Goal: Task Accomplishment & Management: Complete application form

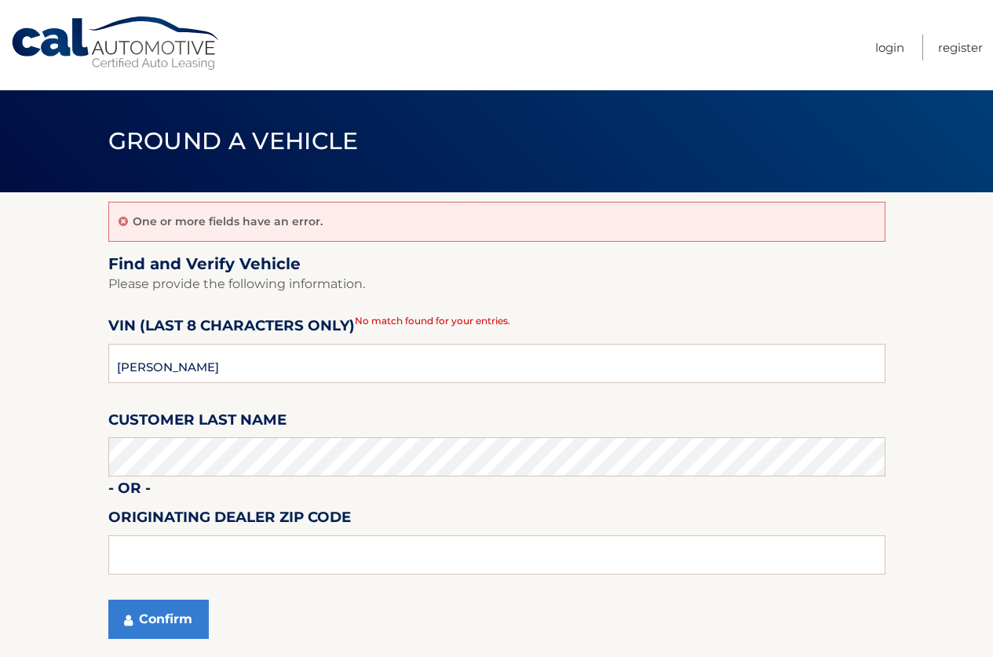
click at [217, 356] on input "AMMIRATI" at bounding box center [496, 363] width 777 height 39
drag, startPoint x: 465, startPoint y: 478, endPoint x: 94, endPoint y: 407, distance: 377.4
click at [94, 407] on section "One or more fields have an error. Find and Verify Vehicle Please provide the fo…" at bounding box center [496, 425] width 993 height 466
click at [139, 372] on input "AMMIRATI" at bounding box center [496, 363] width 777 height 39
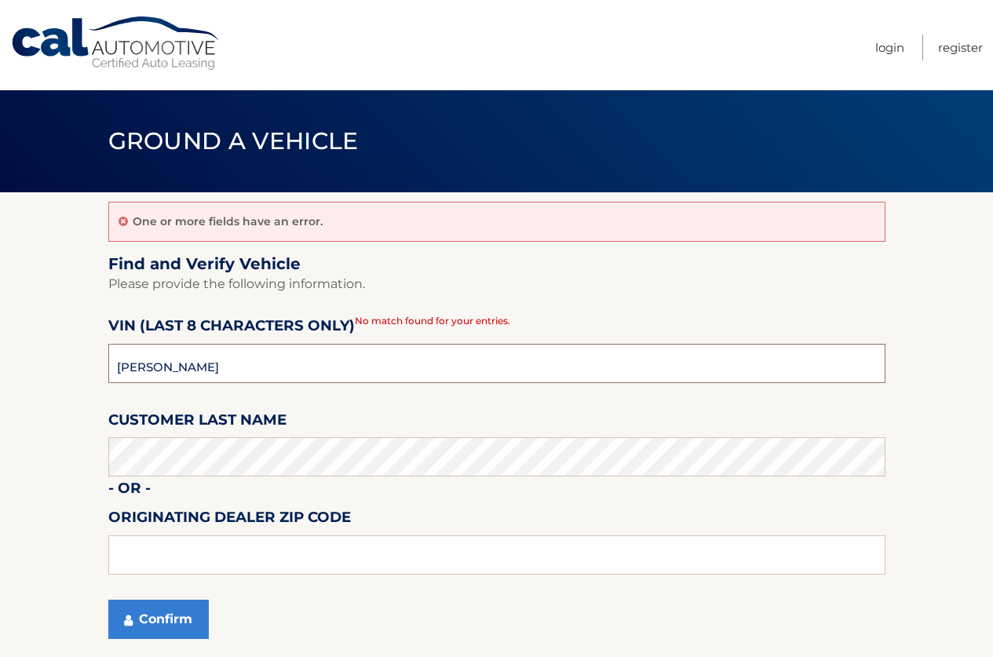
click at [139, 372] on input "AMMIRATI" at bounding box center [496, 363] width 777 height 39
click at [145, 609] on button "Confirm" at bounding box center [158, 619] width 100 height 39
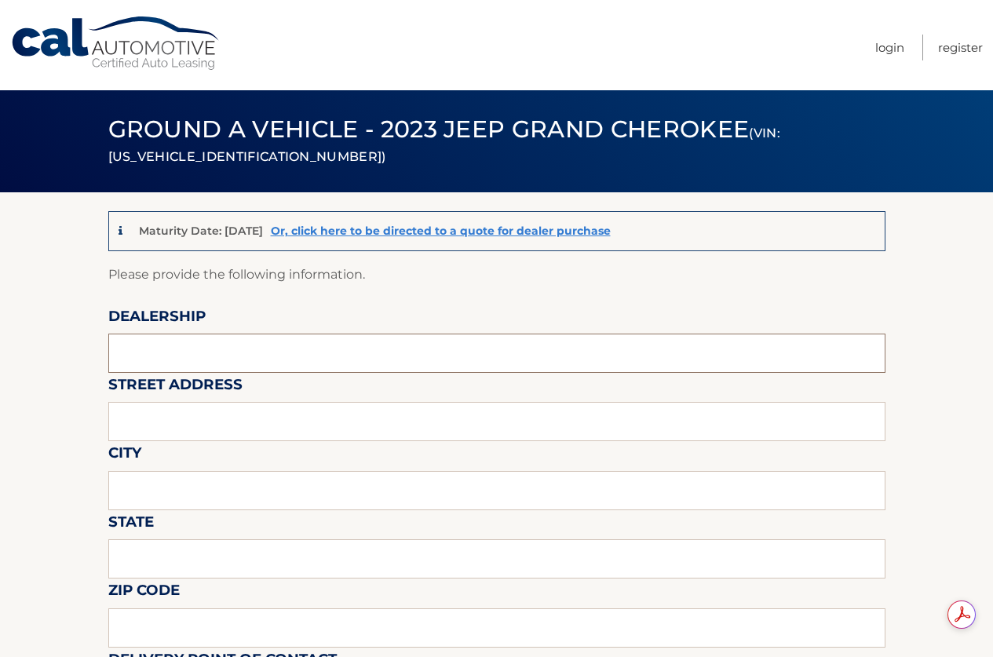
click at [200, 345] on input "text" at bounding box center [496, 353] width 777 height 39
type input "Reedman Toll"
type input "1700 E LINCOLN HWY"
type input "LANGHORNE"
type input "PA"
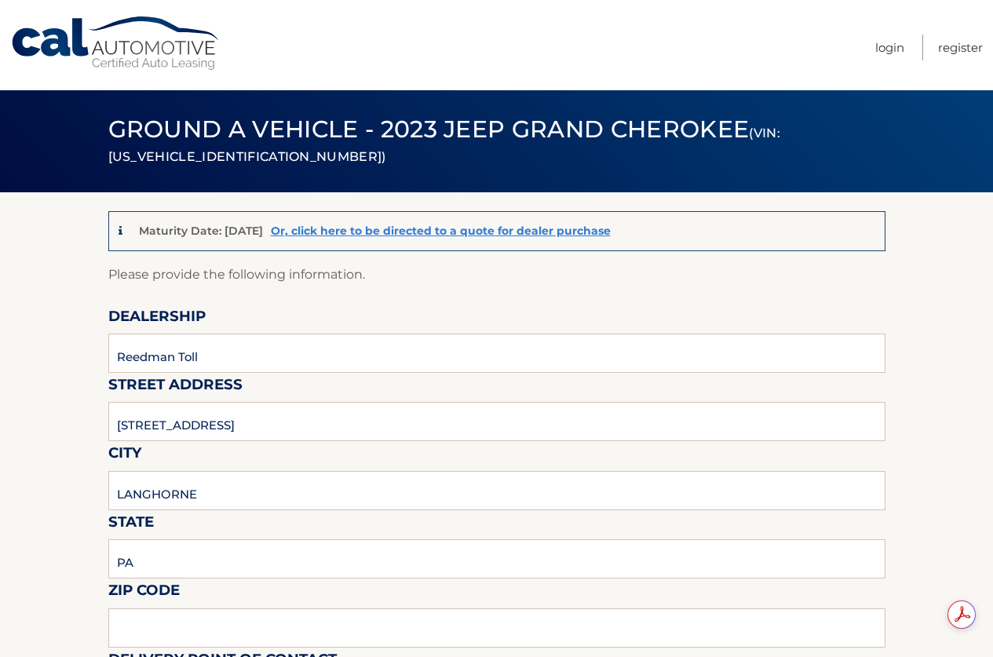
type input "19047"
type input "JOSEPH BULGER"
type input "2157574961"
type input "JBULGER@REEDMANTOLL.COM"
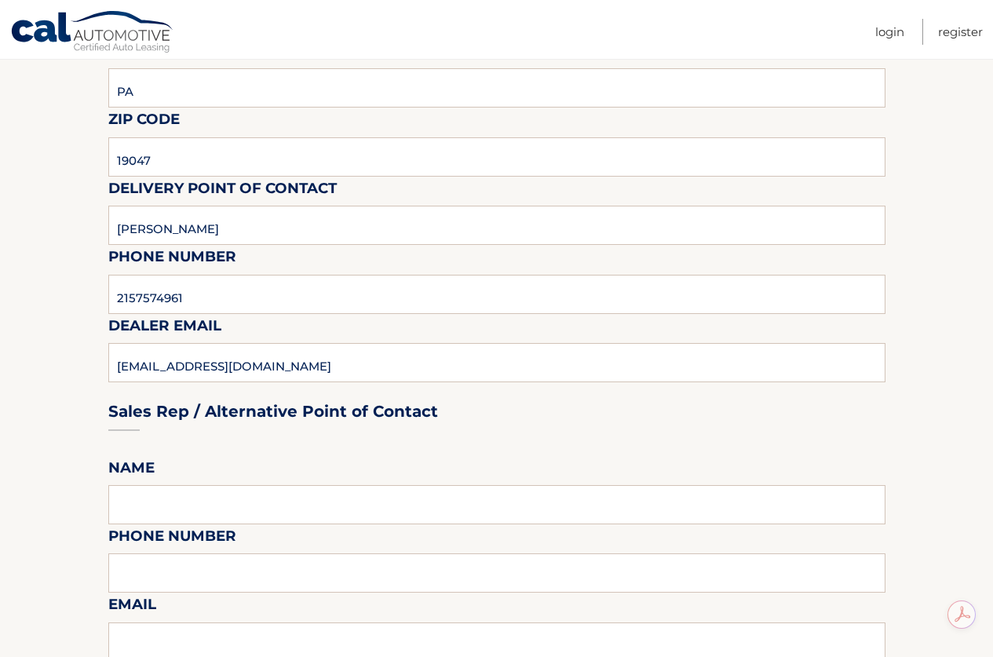
scroll to position [550, 0]
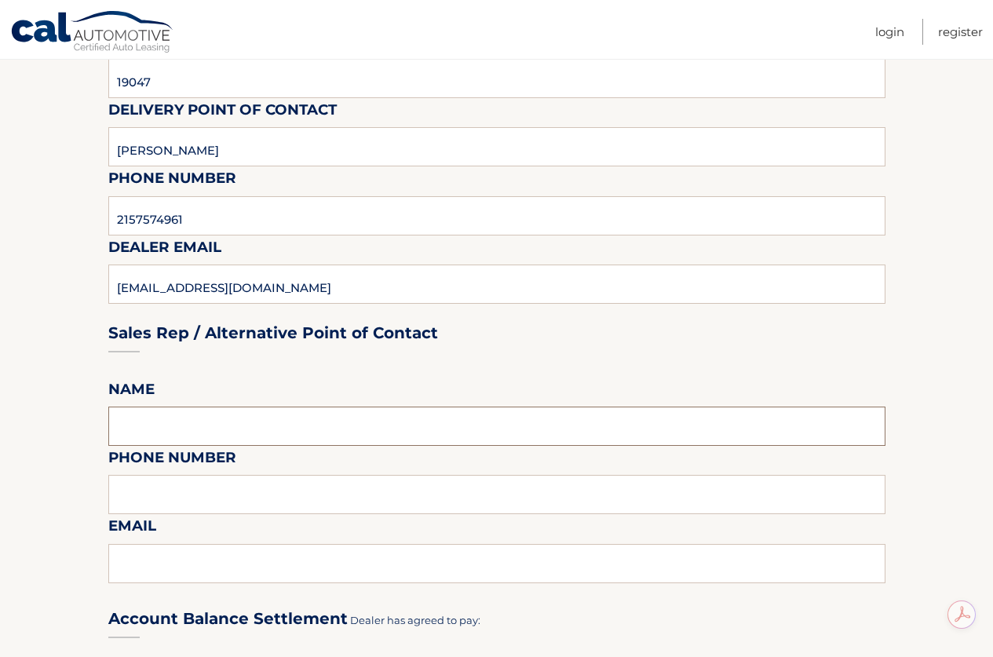
click at [229, 413] on input "text" at bounding box center [496, 426] width 777 height 39
type input "JOSEPH BULGER"
type input "2157574961"
type input "JBULGER@REEDMANTOLL.COM"
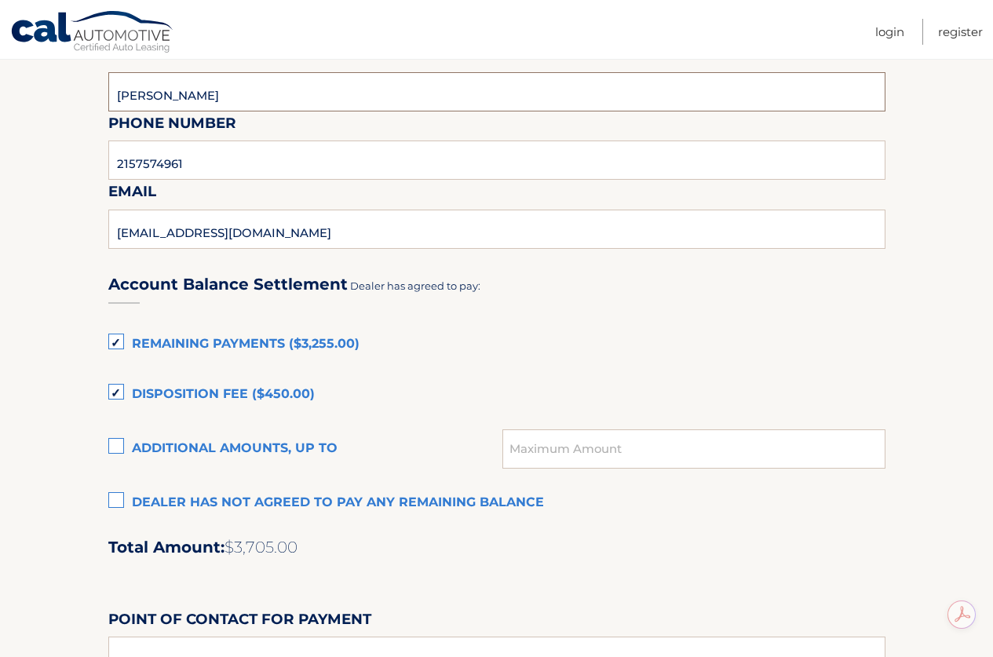
scroll to position [942, 0]
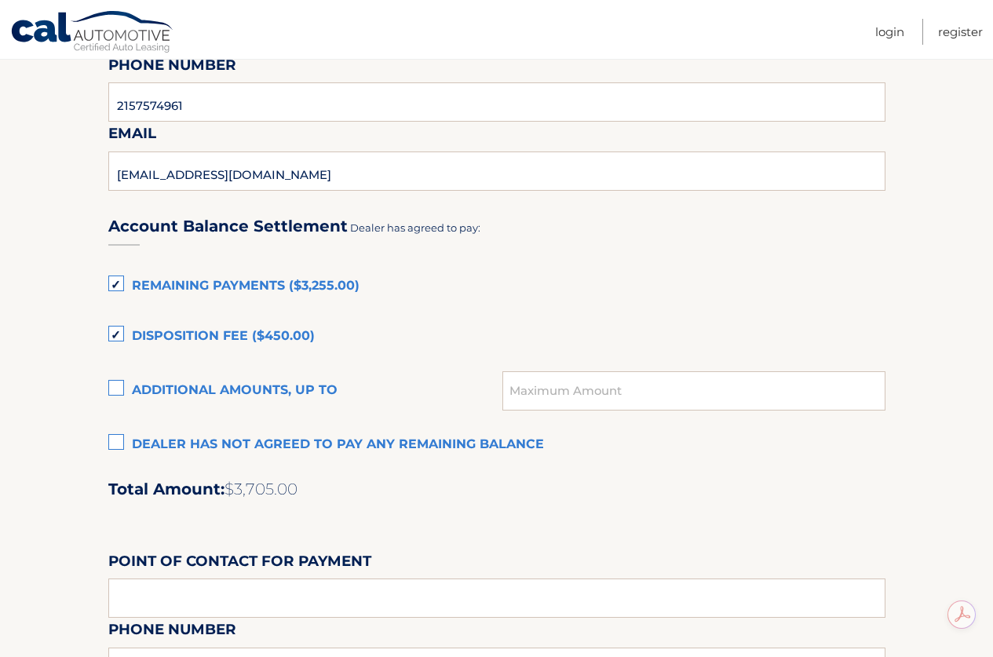
click at [117, 448] on label "Dealer has not agreed to pay any remaining balance" at bounding box center [496, 444] width 777 height 31
click at [0, 0] on input "Dealer has not agreed to pay any remaining balance" at bounding box center [0, 0] width 0 height 0
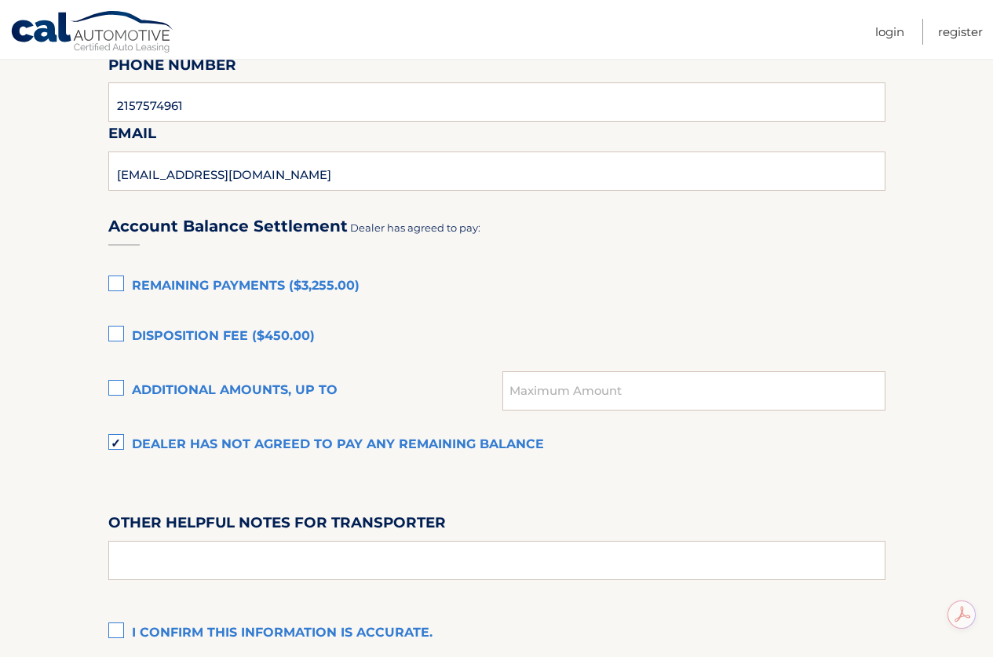
click at [117, 448] on label "Dealer has not agreed to pay any remaining balance" at bounding box center [496, 444] width 777 height 31
click at [0, 0] on input "Dealer has not agreed to pay any remaining balance" at bounding box center [0, 0] width 0 height 0
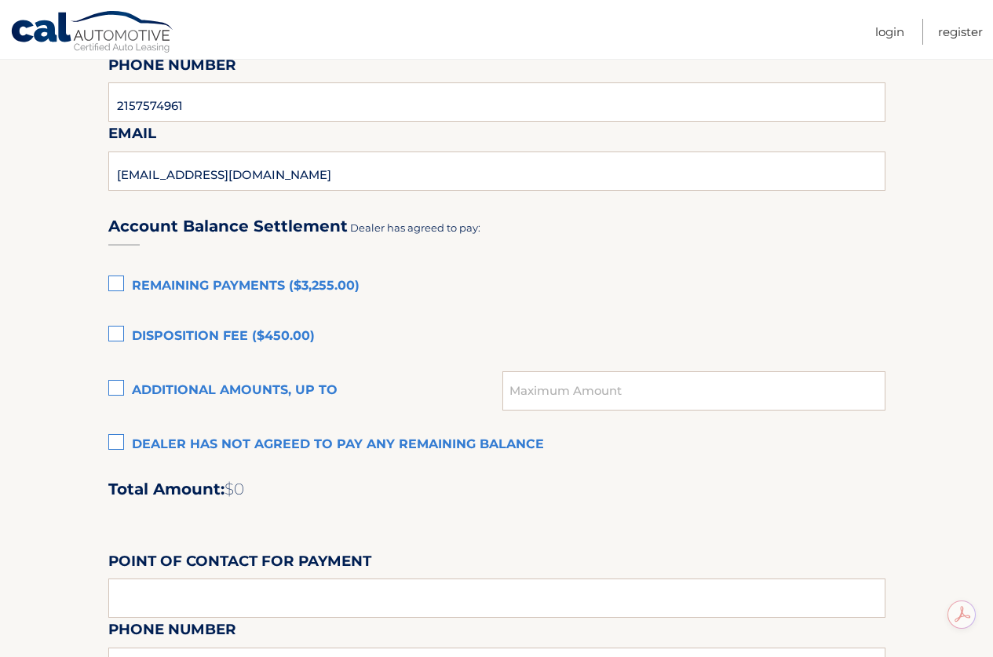
click at [117, 448] on label "Dealer has not agreed to pay any remaining balance" at bounding box center [496, 444] width 777 height 31
click at [0, 0] on input "Dealer has not agreed to pay any remaining balance" at bounding box center [0, 0] width 0 height 0
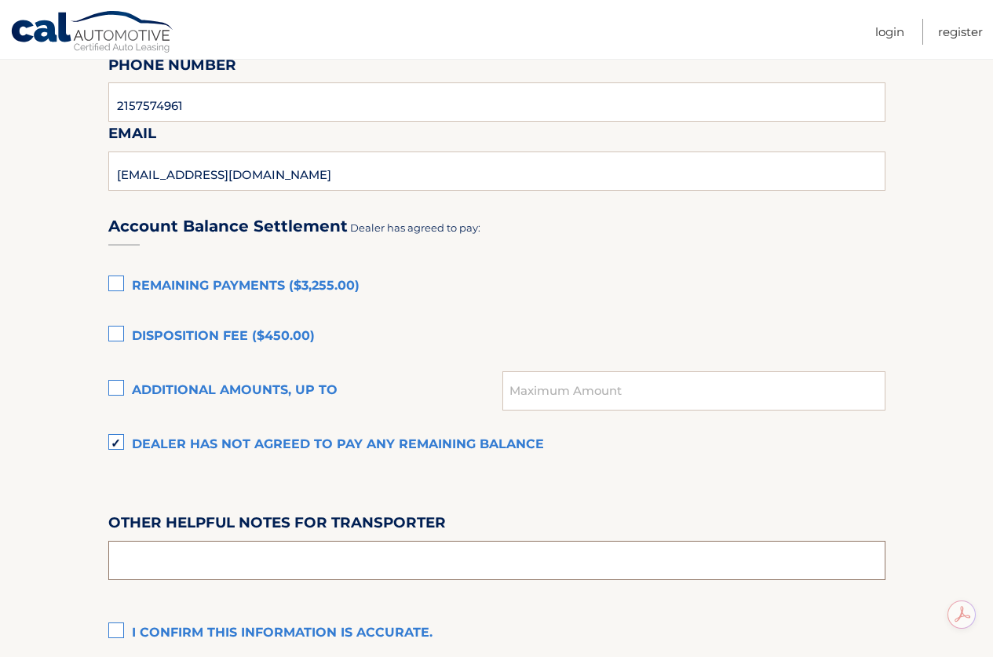
click at [161, 554] on input "text" at bounding box center [496, 560] width 777 height 39
type input "PICK UP FROM 9-4 M-F SAT 9-2, COME TO THE LEASE RETURN/APPRAISAL BUILDING BEHIN…"
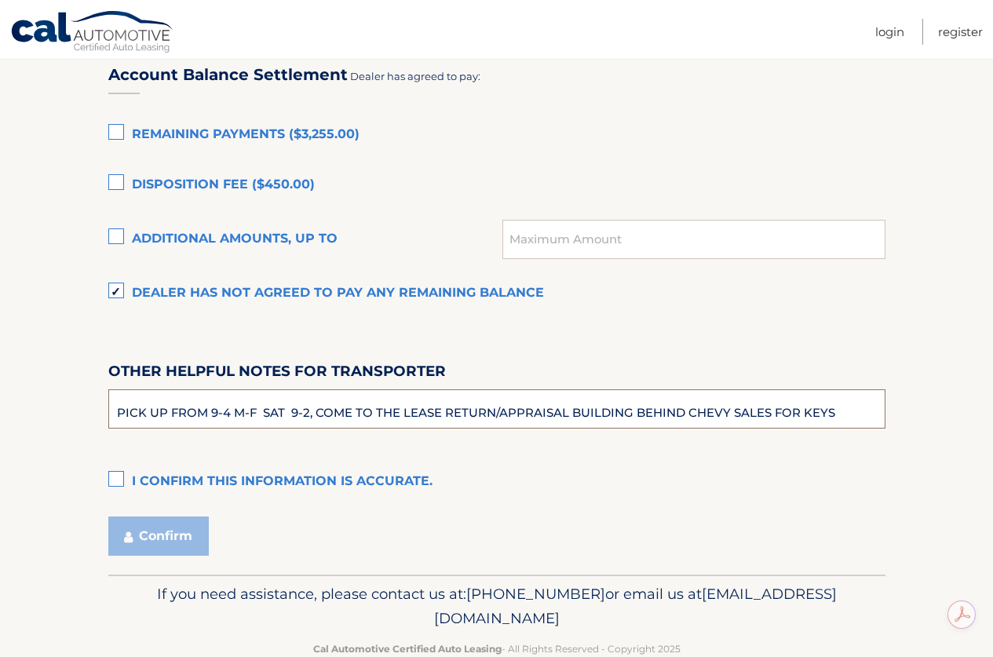
scroll to position [1099, 0]
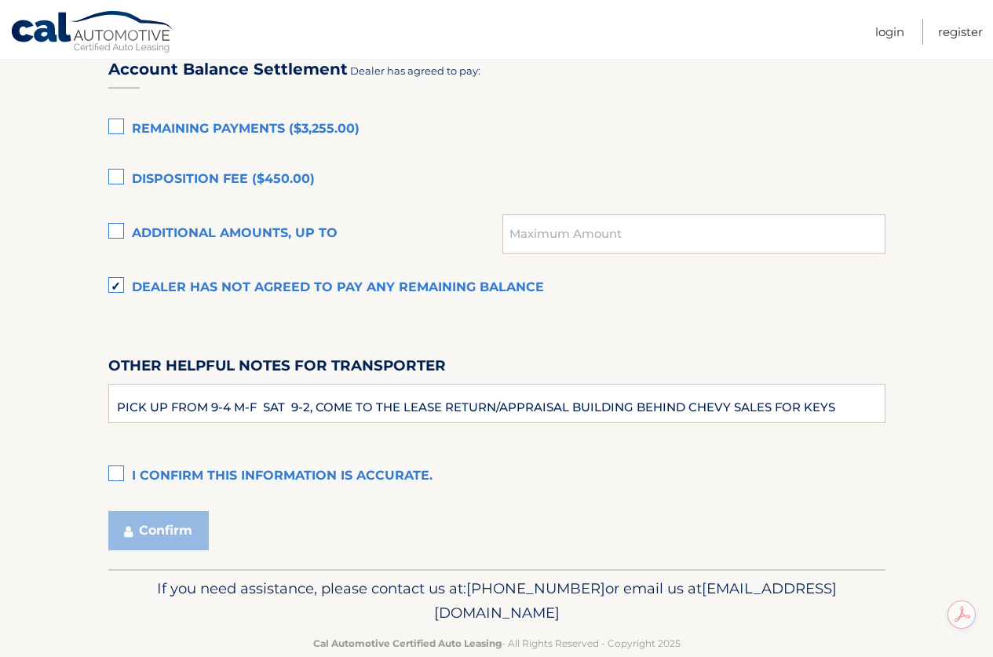
click at [115, 469] on label "I confirm this information is accurate." at bounding box center [496, 476] width 777 height 31
click at [0, 0] on input "I confirm this information is accurate." at bounding box center [0, 0] width 0 height 0
click at [174, 537] on button "Confirm" at bounding box center [158, 530] width 100 height 39
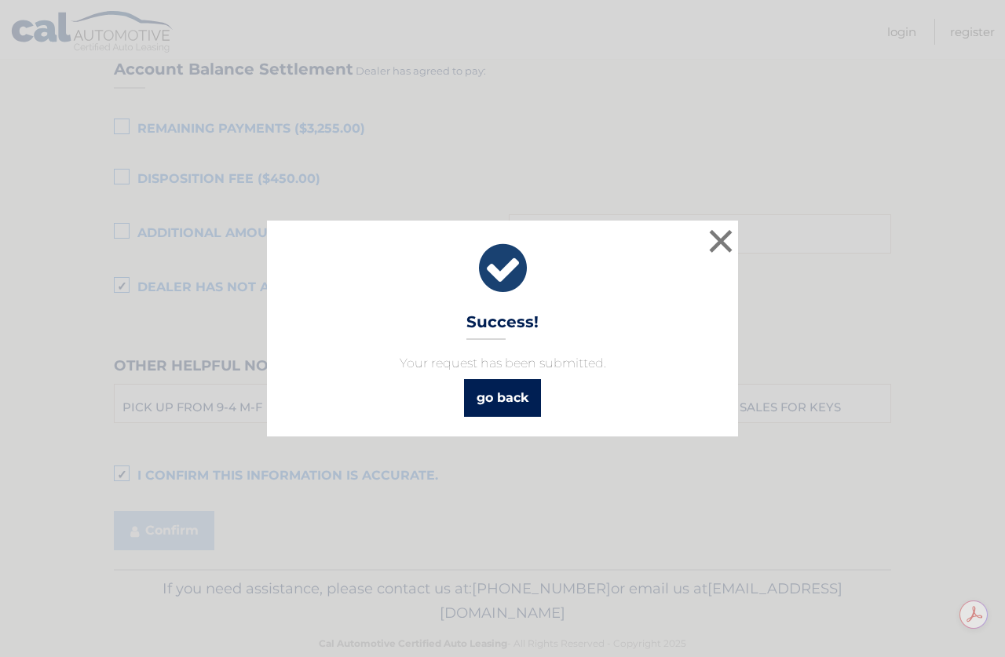
click at [520, 393] on link "go back" at bounding box center [502, 398] width 77 height 38
